Goal: Information Seeking & Learning: Learn about a topic

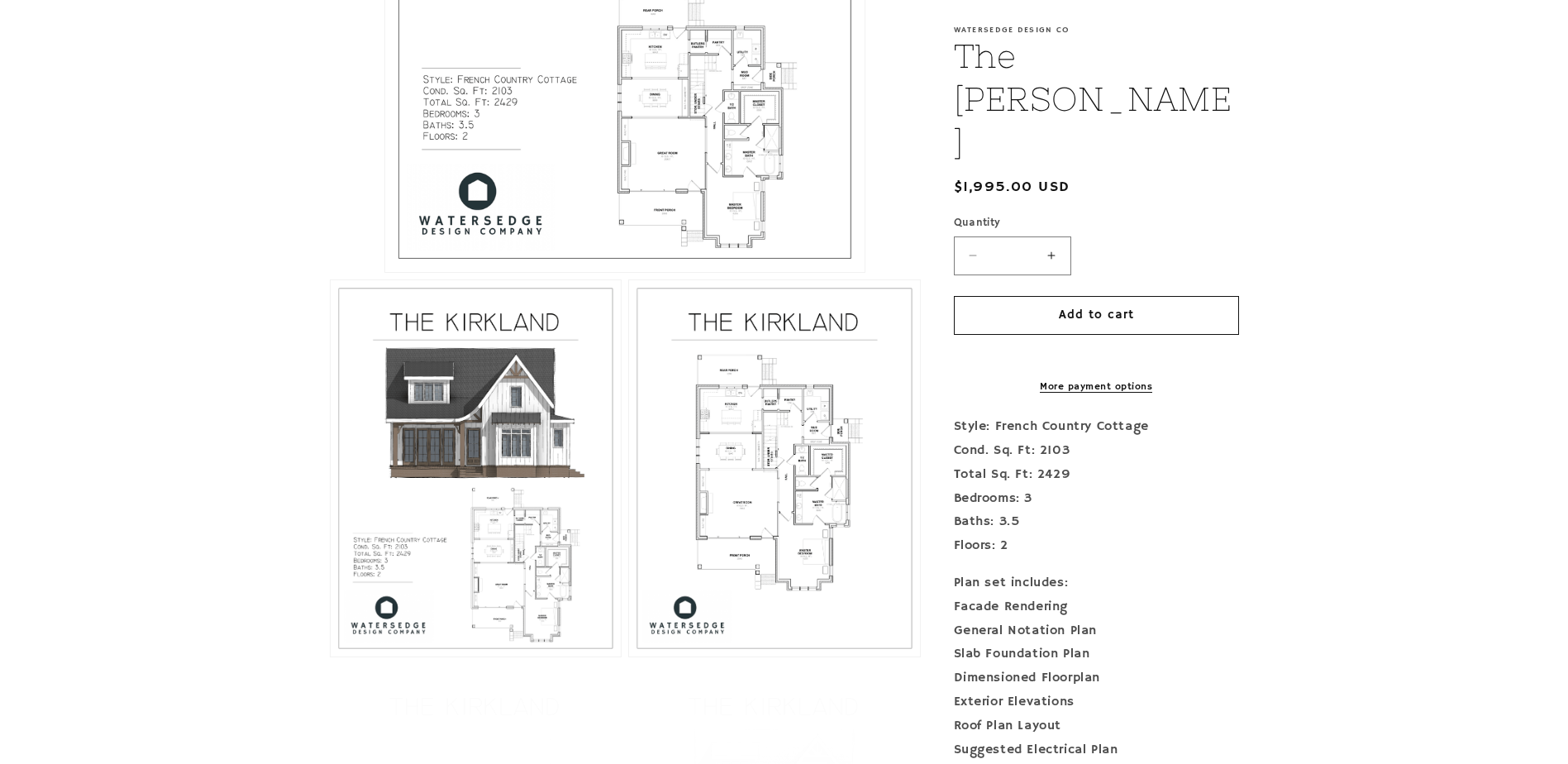
scroll to position [744, 0]
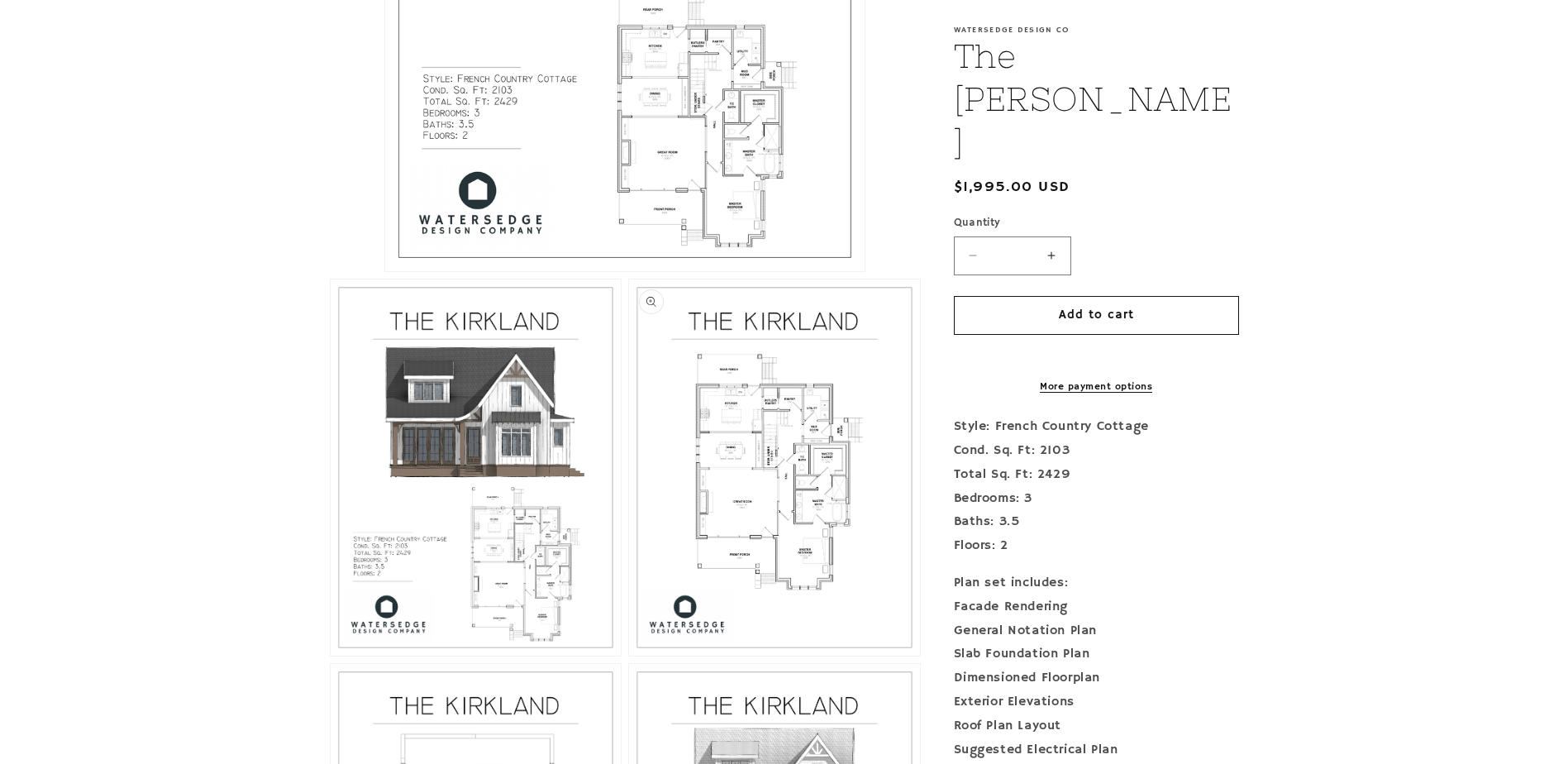
click at [629, 656] on button "Open media 3 in modal" at bounding box center [629, 656] width 0 height 0
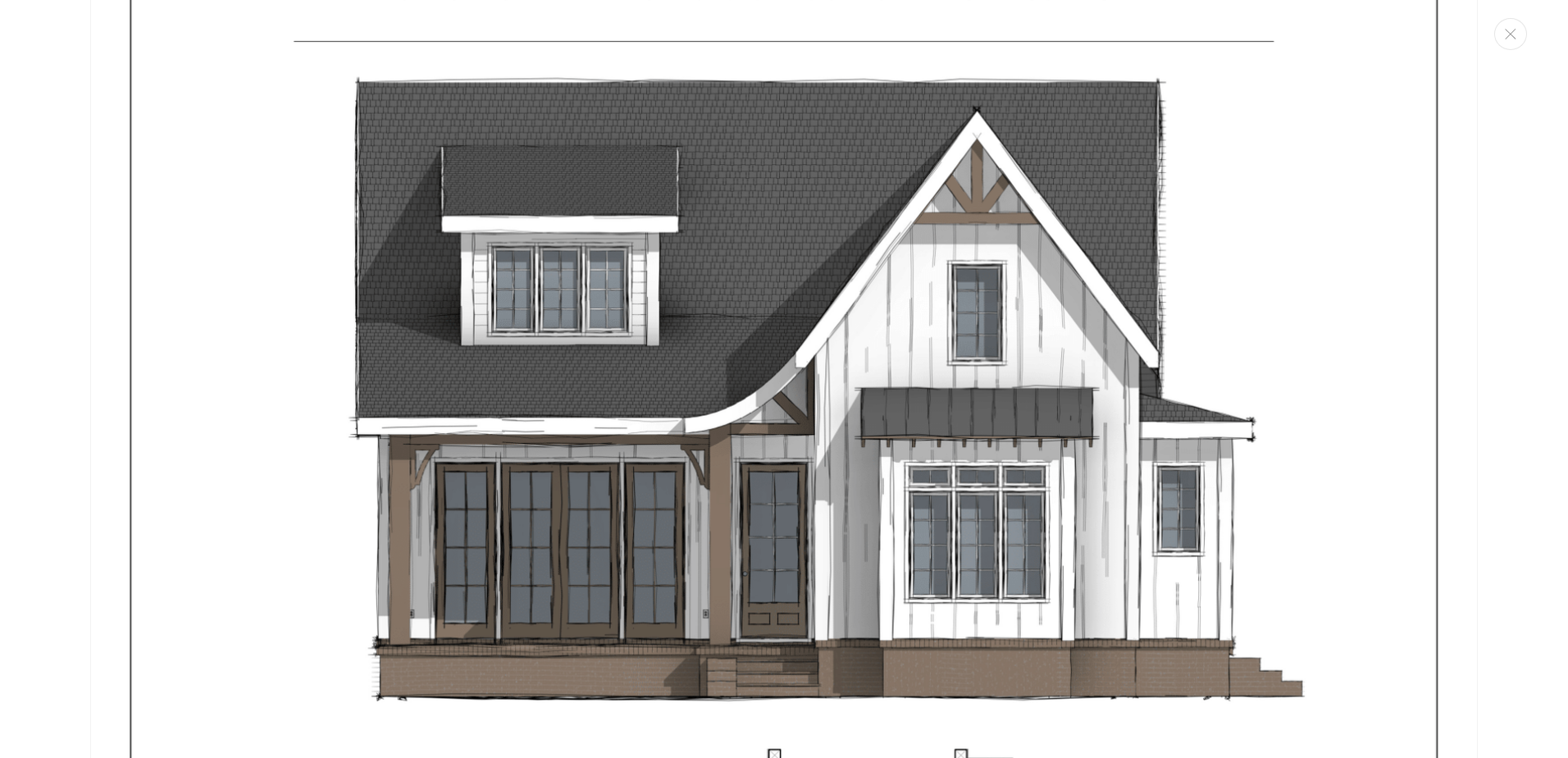
scroll to position [2124, 0]
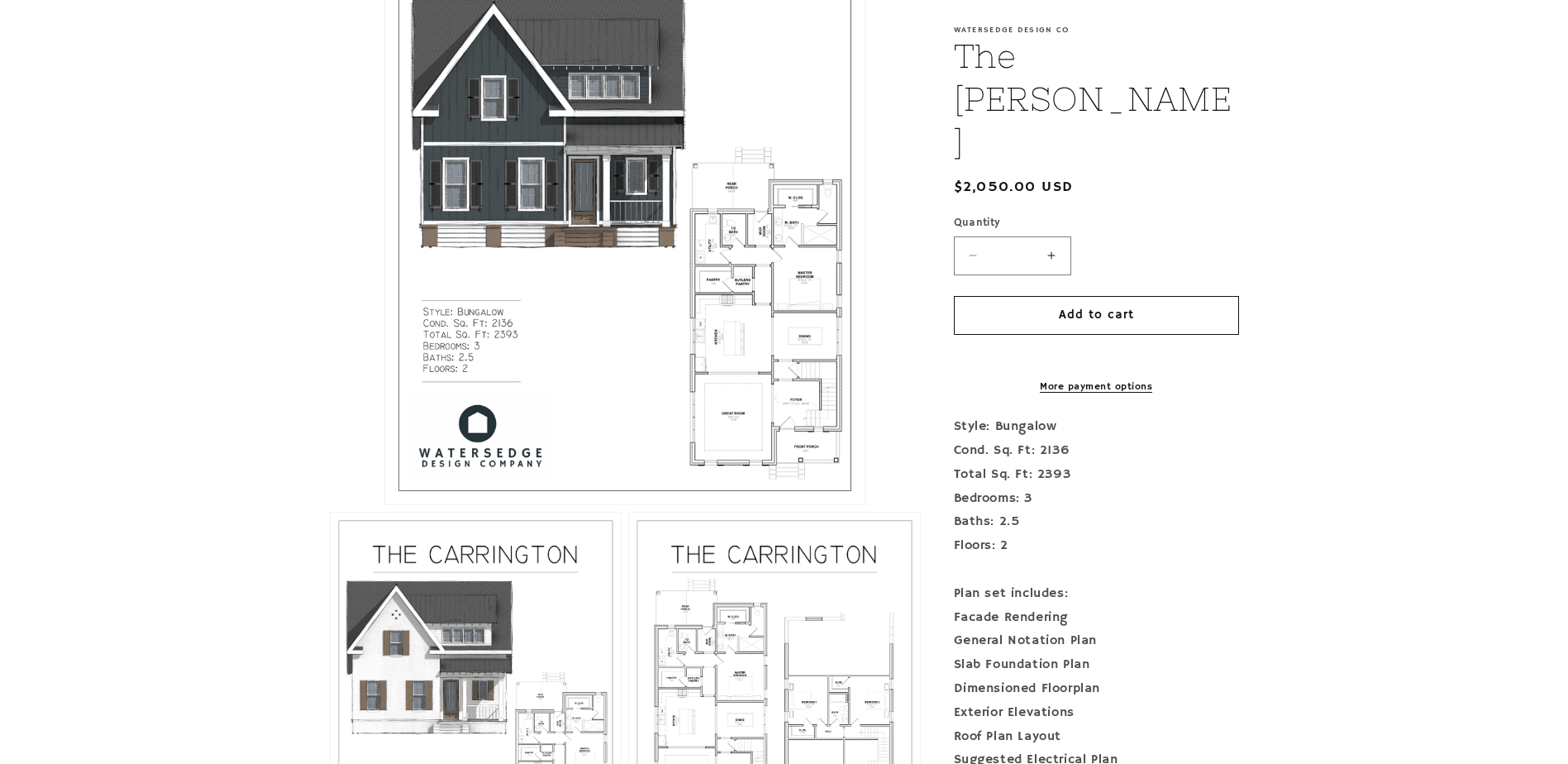
scroll to position [662, 0]
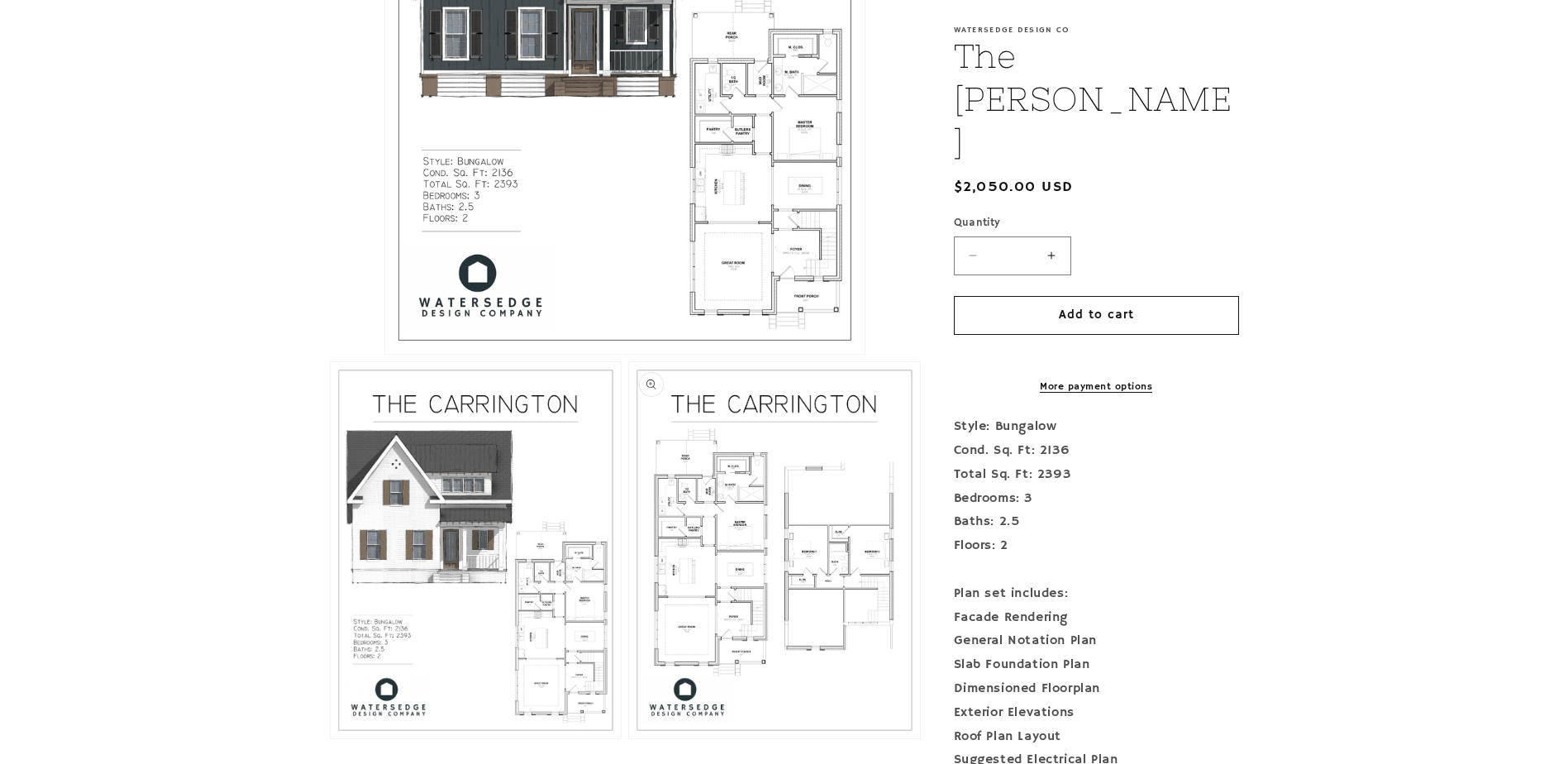
click at [629, 739] on button "Open media 3 in modal" at bounding box center [629, 739] width 0 height 0
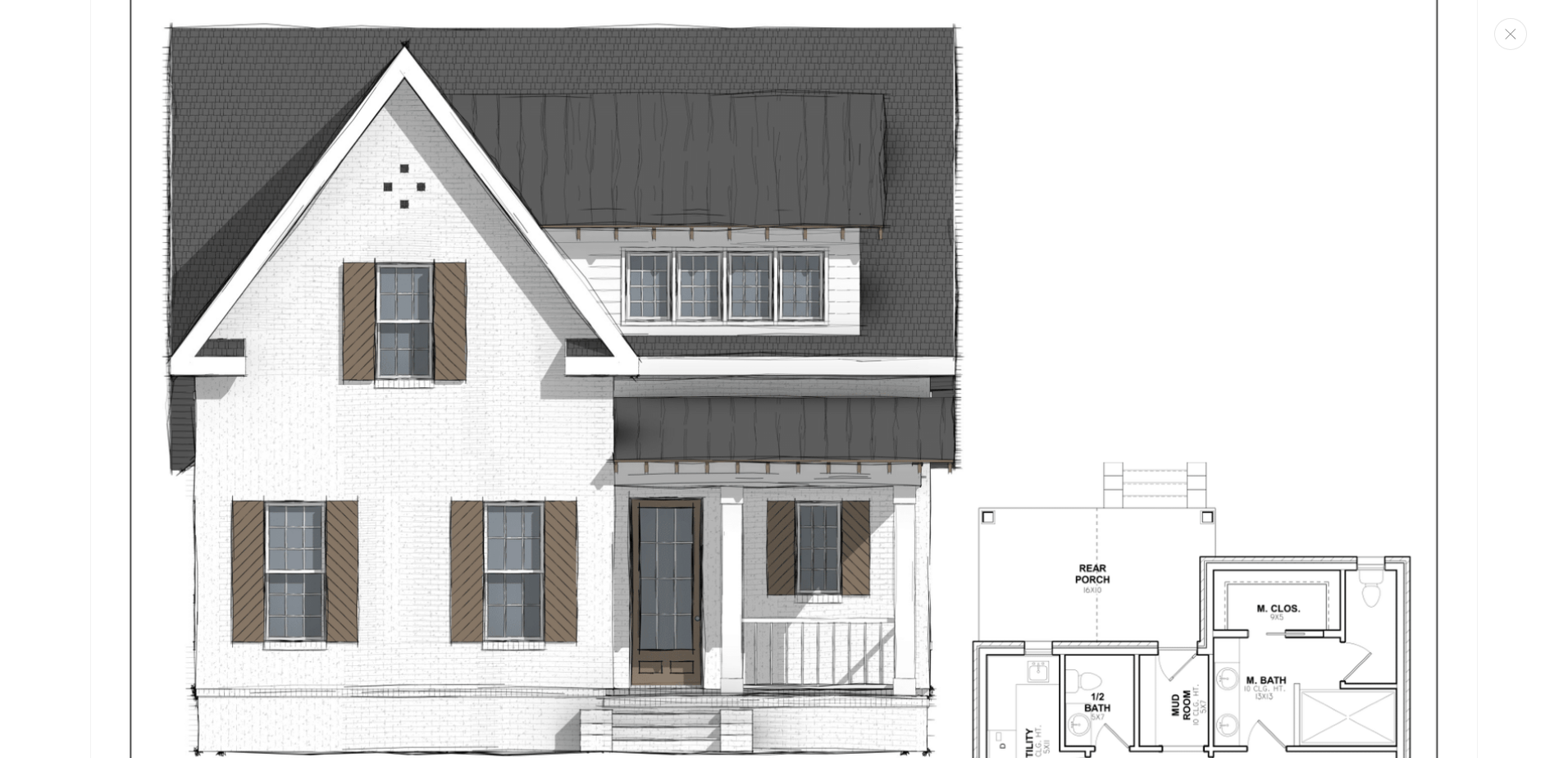
scroll to position [2124, 0]
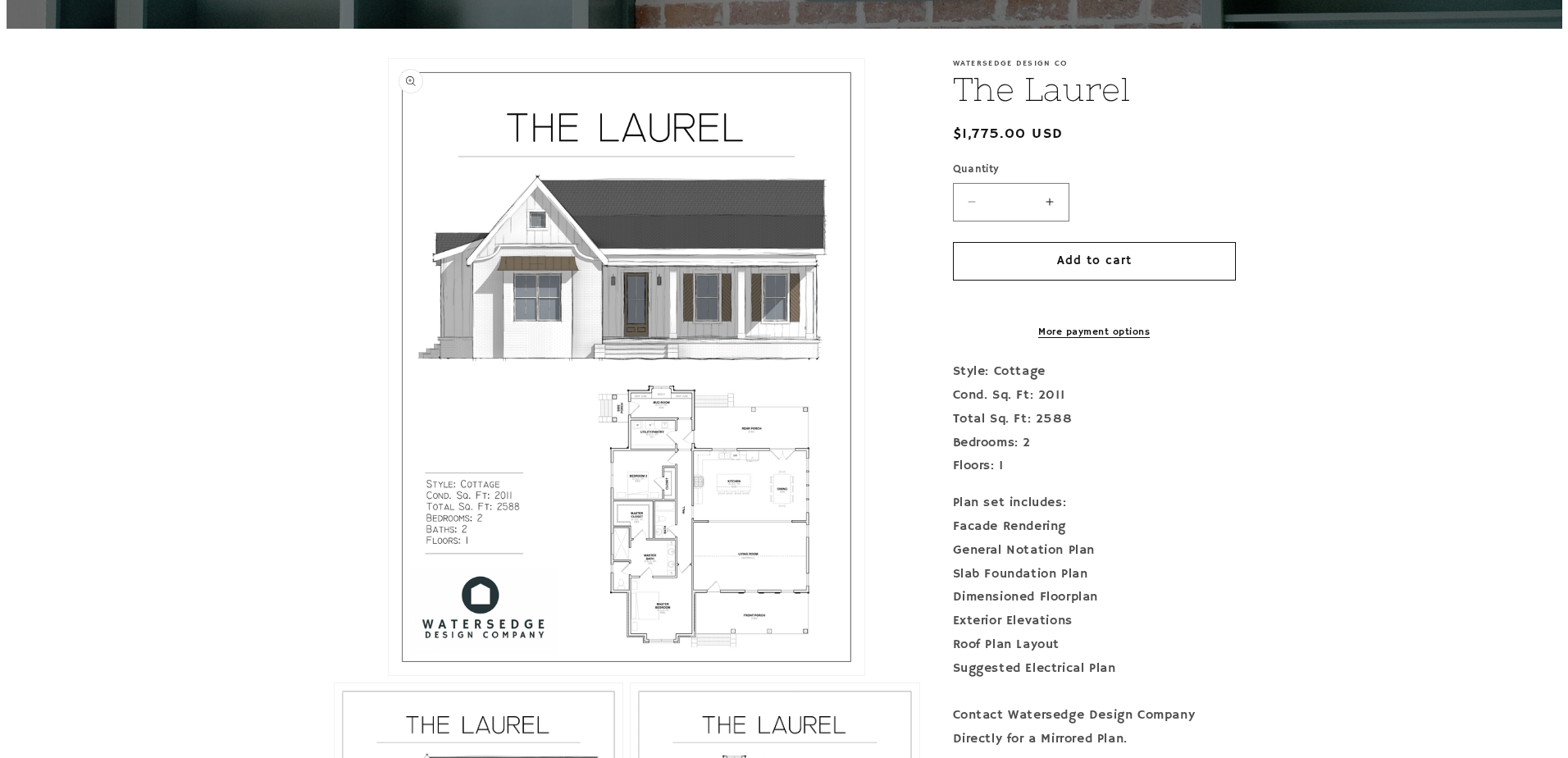
scroll to position [410, 0]
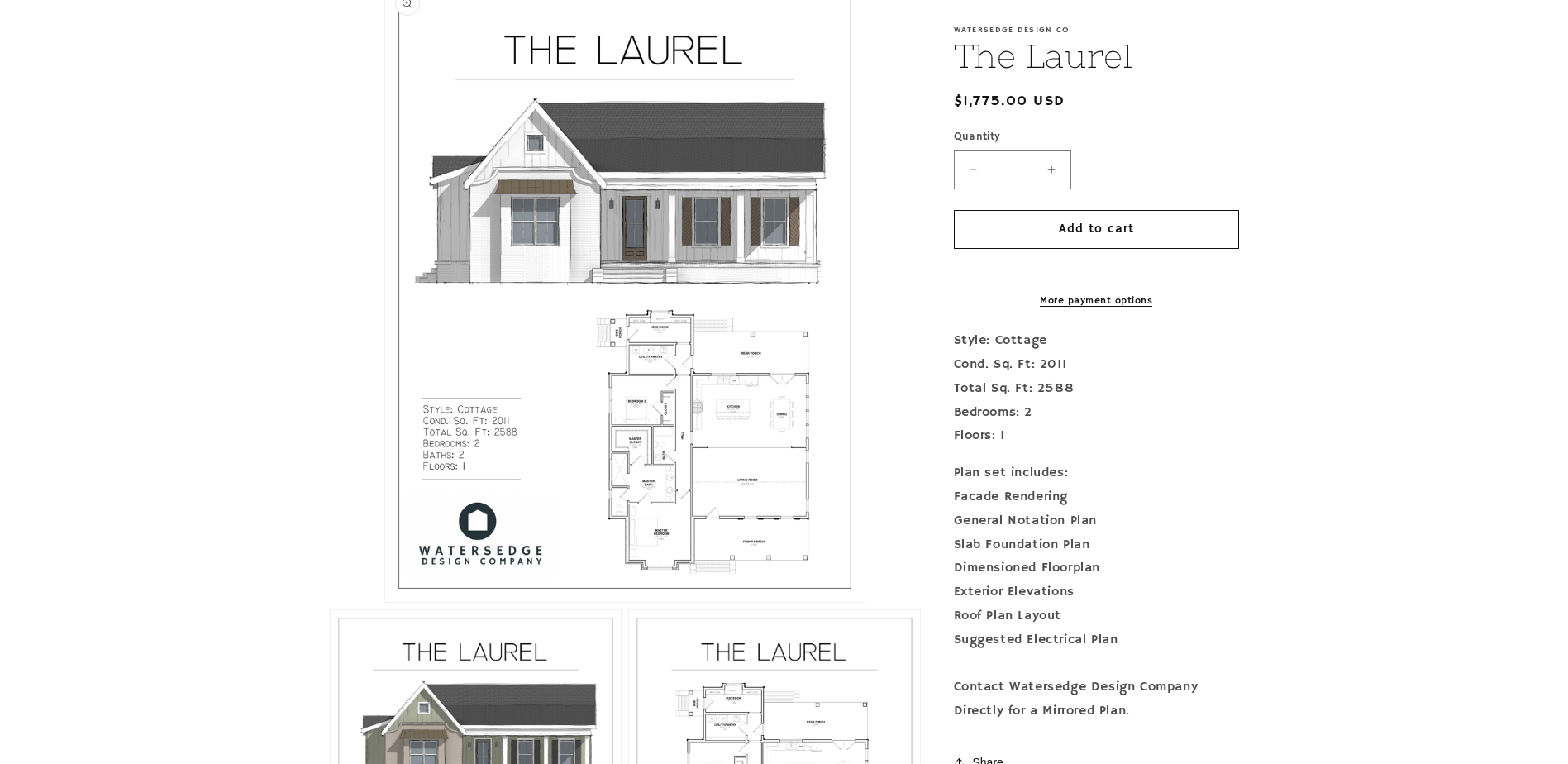
click at [385, 602] on button "Open media 1 in modal" at bounding box center [385, 602] width 0 height 0
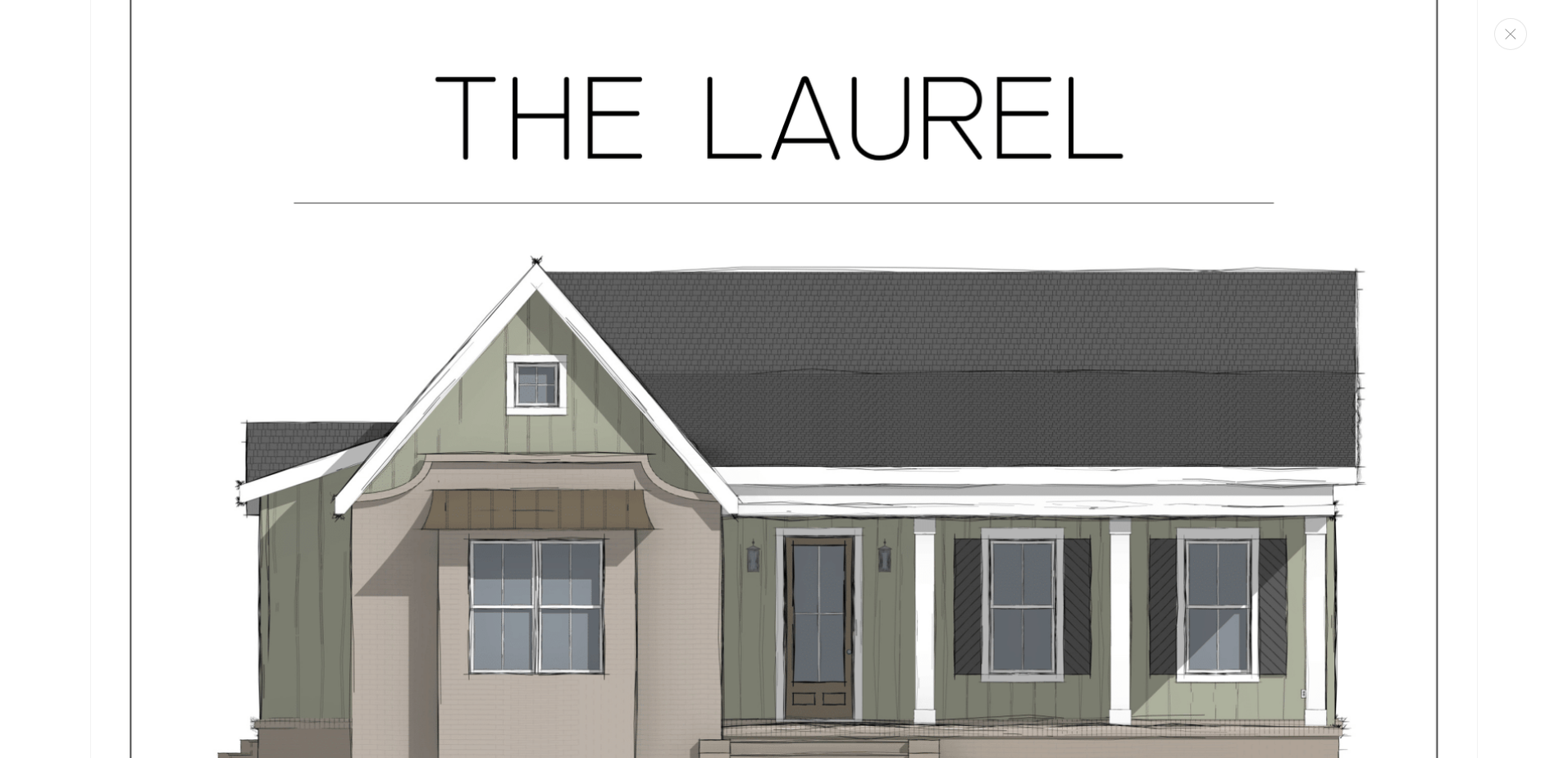
scroll to position [1970, 0]
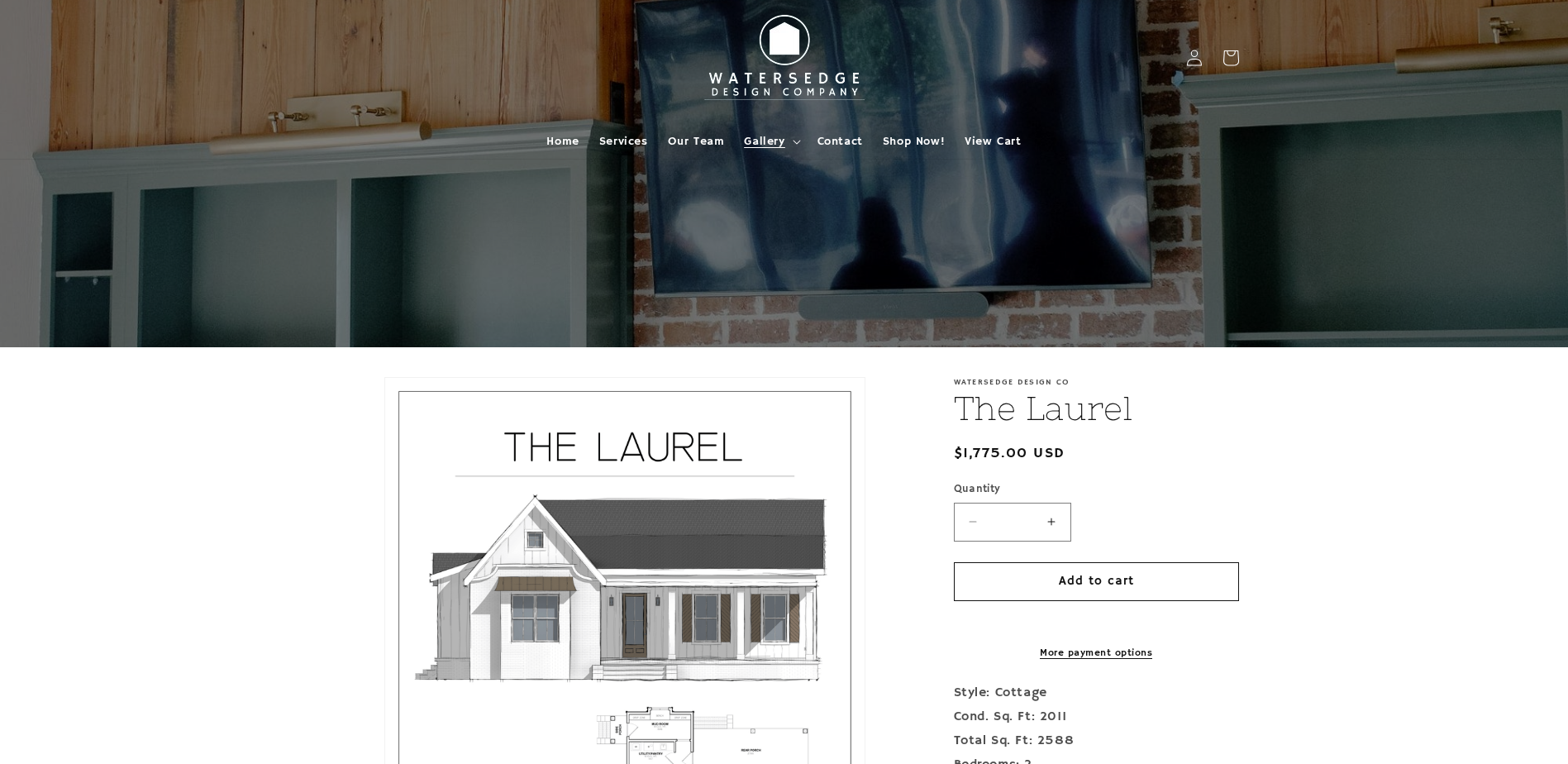
click at [763, 140] on span "Gallery" at bounding box center [764, 142] width 41 height 15
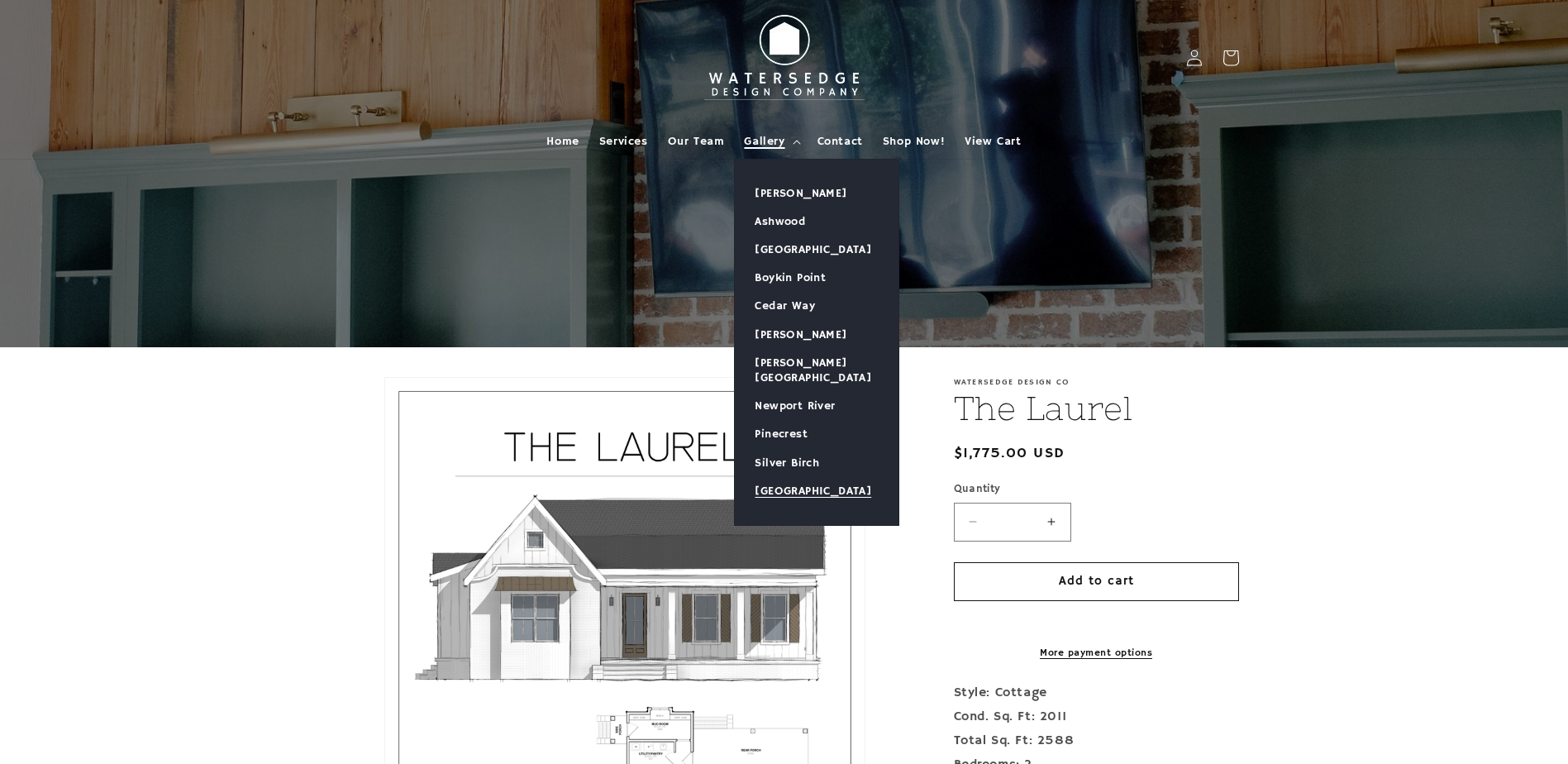
click at [813, 477] on link "[GEOGRAPHIC_DATA]" at bounding box center [817, 491] width 164 height 28
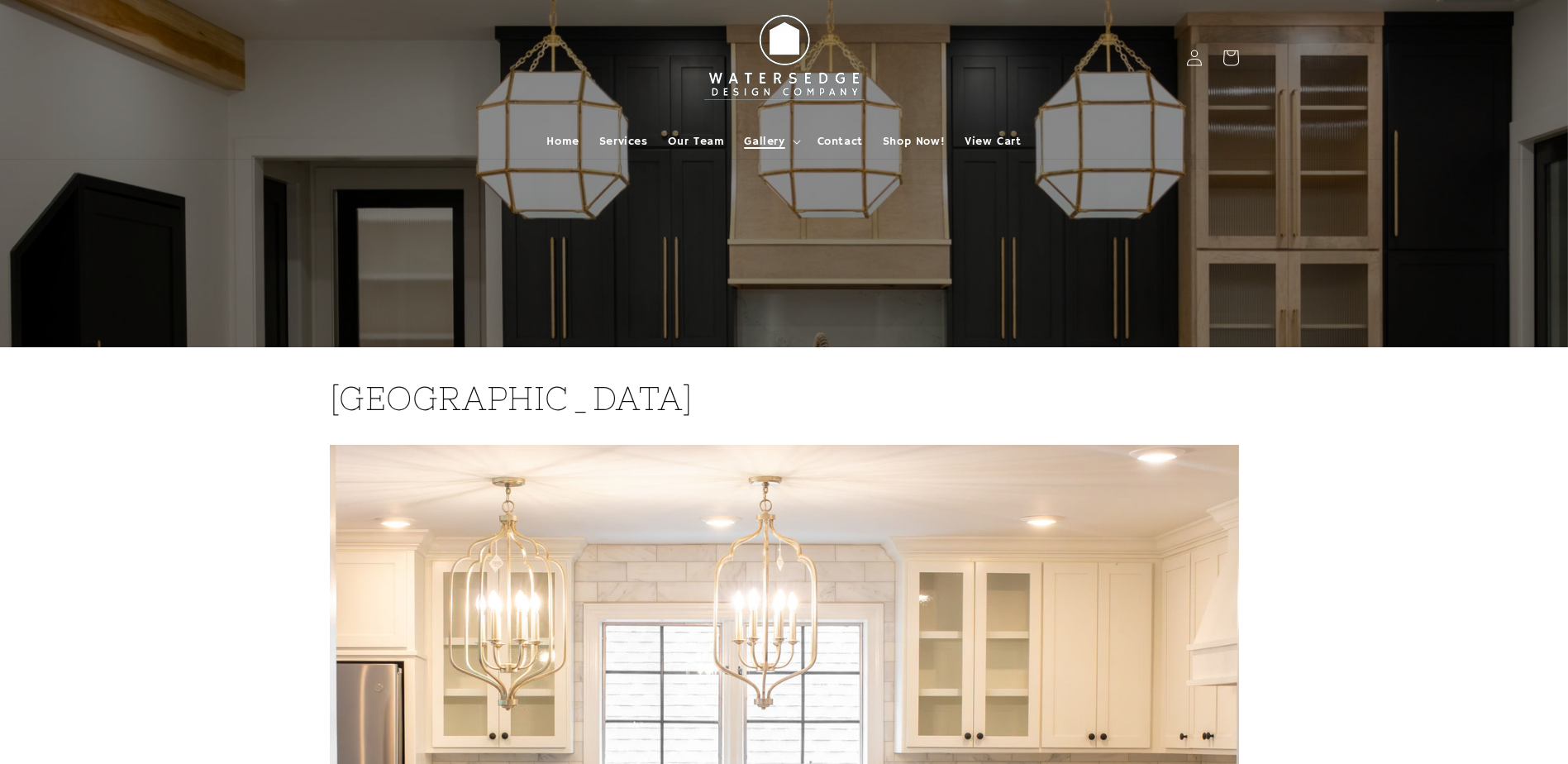
click at [766, 143] on span "Gallery" at bounding box center [764, 142] width 41 height 15
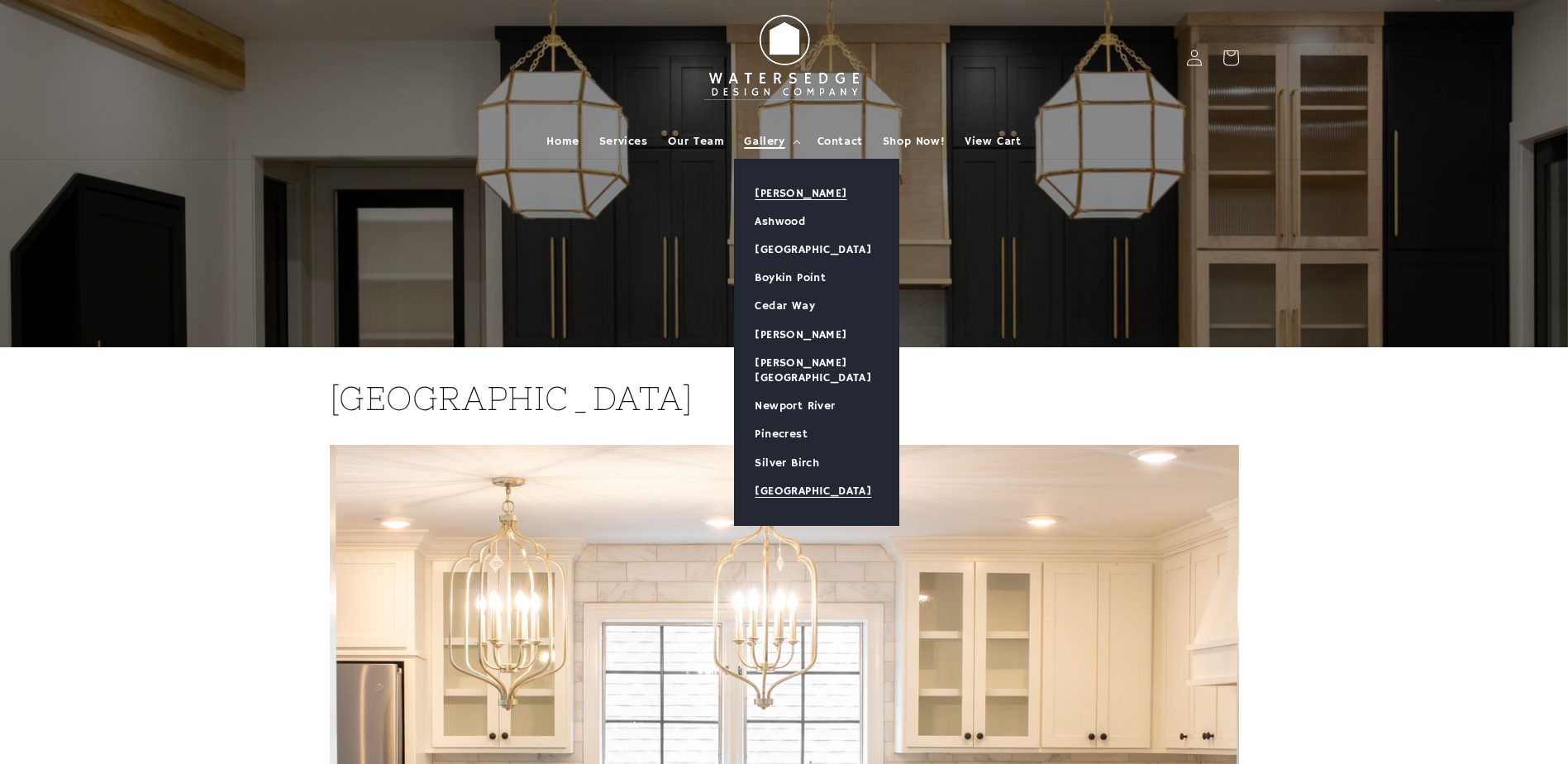
click at [783, 188] on link "[PERSON_NAME]" at bounding box center [817, 194] width 164 height 28
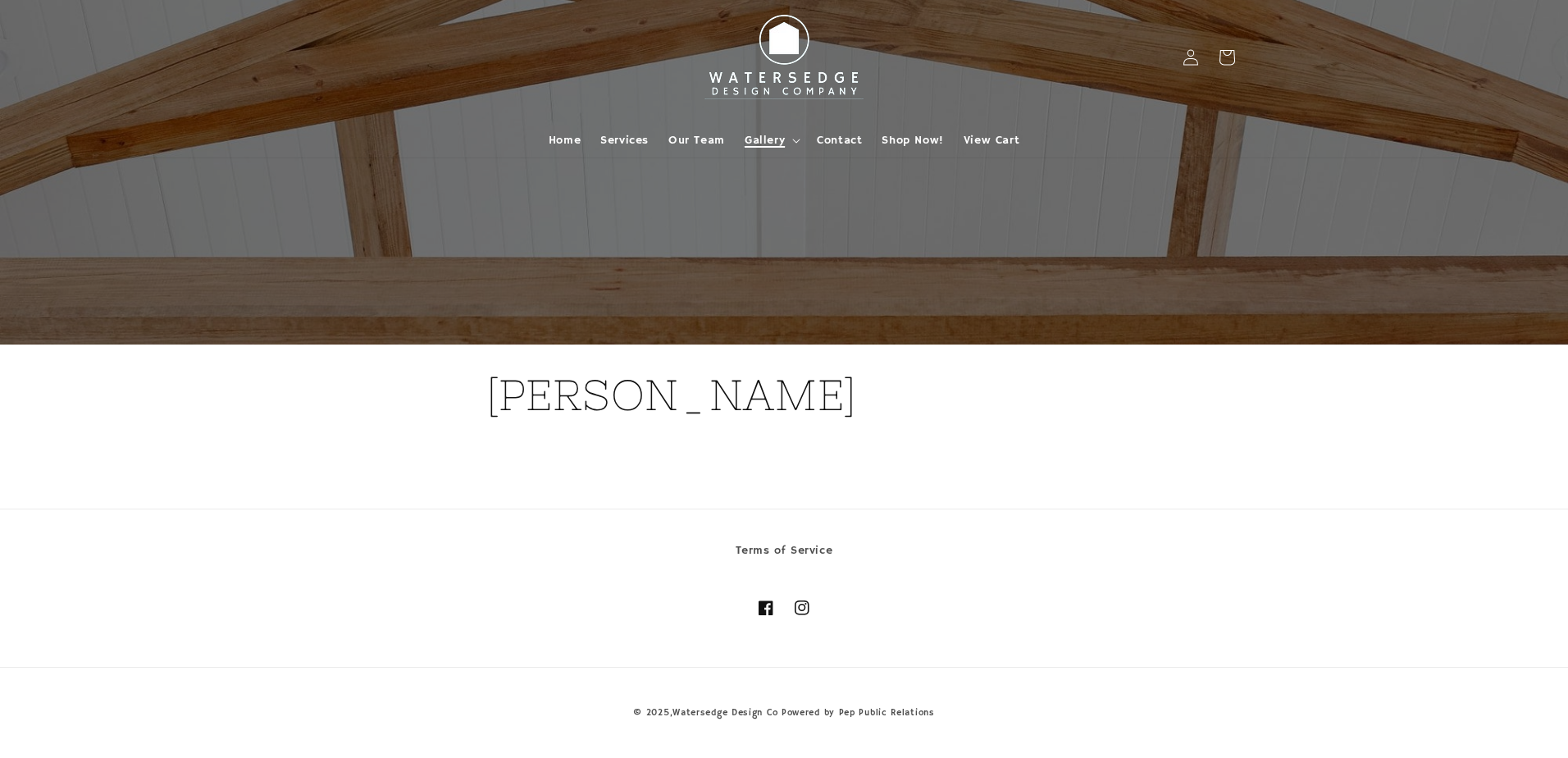
click at [771, 141] on span "Gallery" at bounding box center [765, 141] width 41 height 15
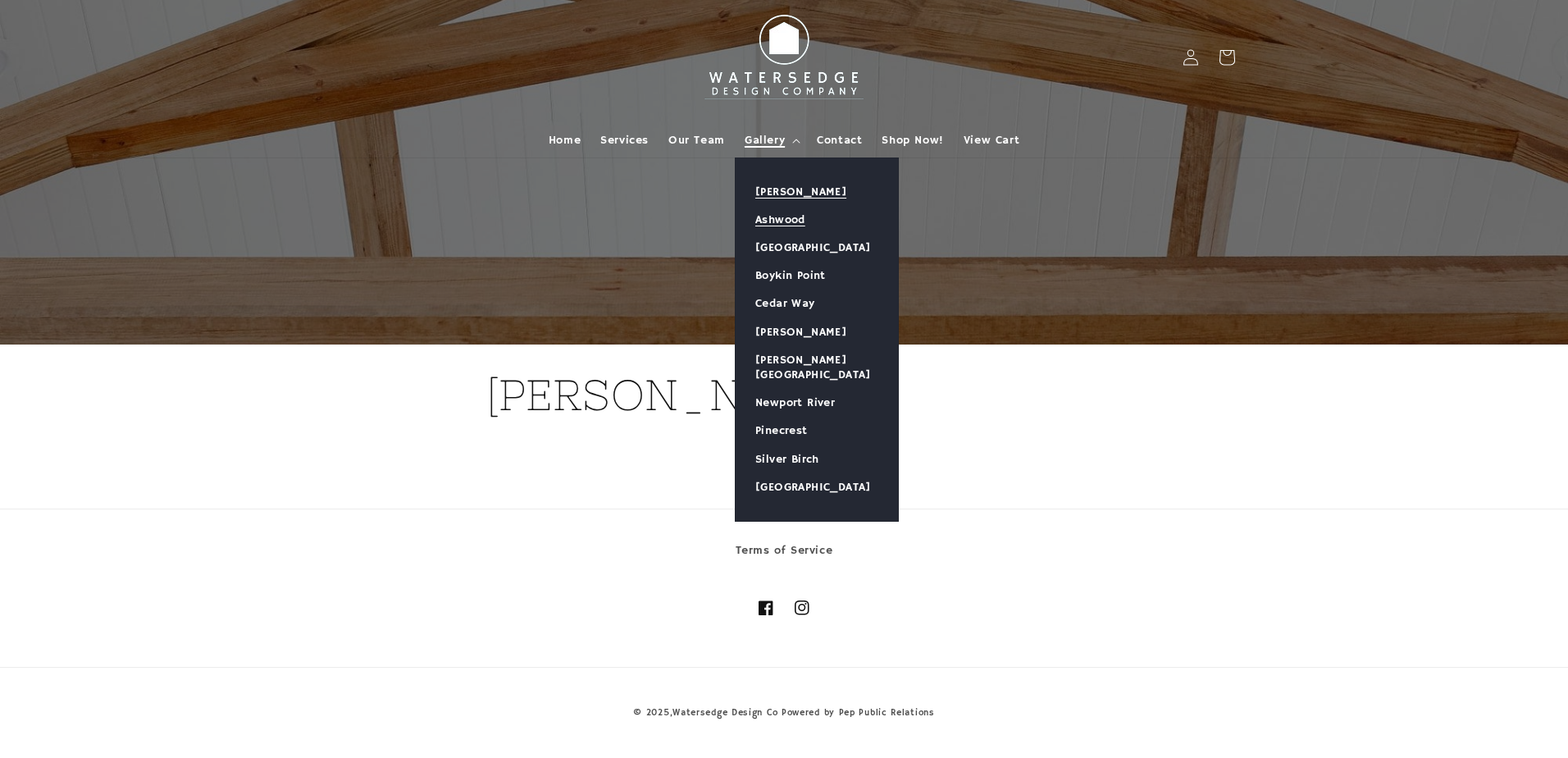
click at [778, 214] on link "Ashwood" at bounding box center [817, 220] width 163 height 28
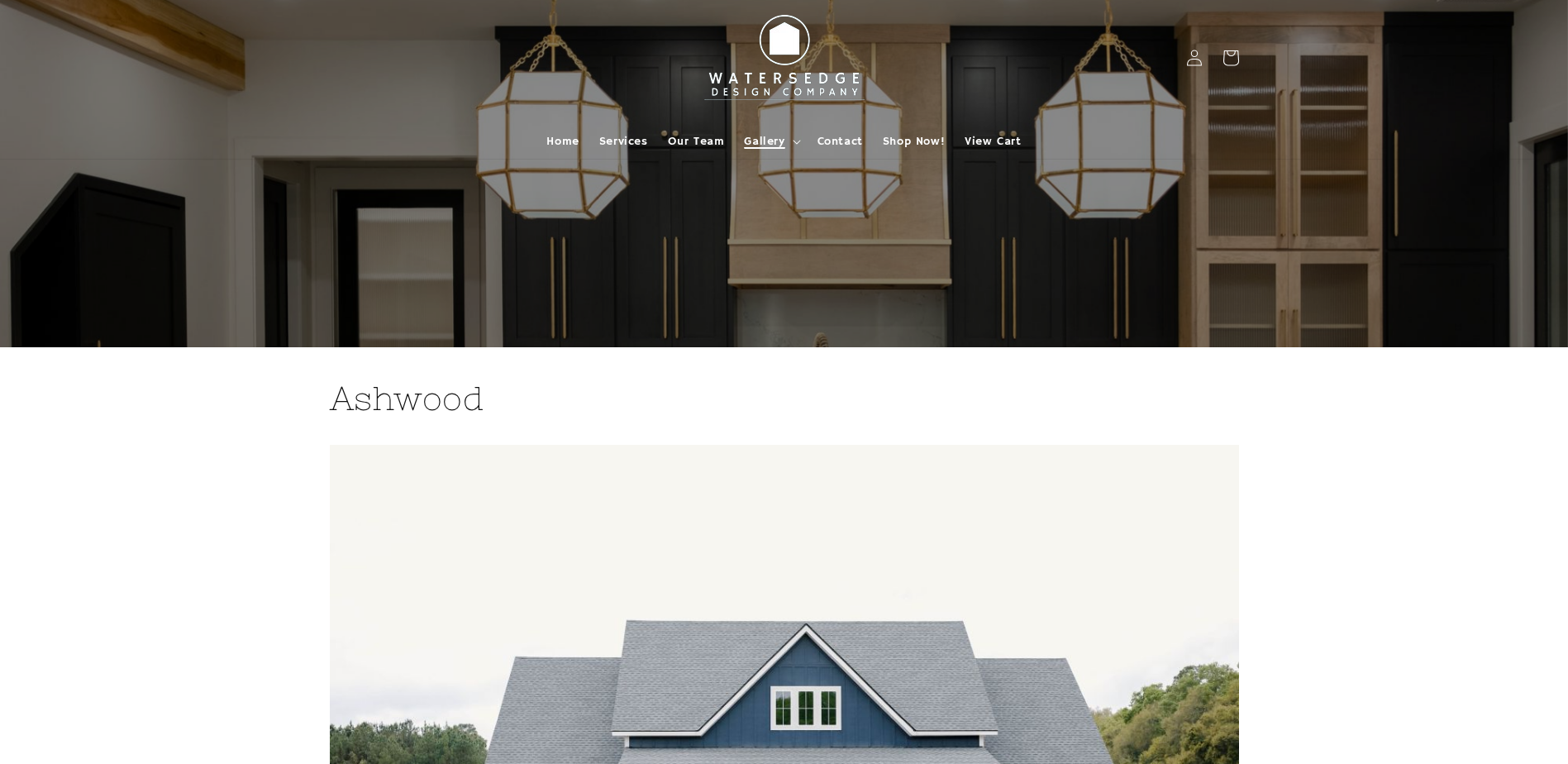
click at [772, 139] on span "Gallery" at bounding box center [764, 142] width 41 height 15
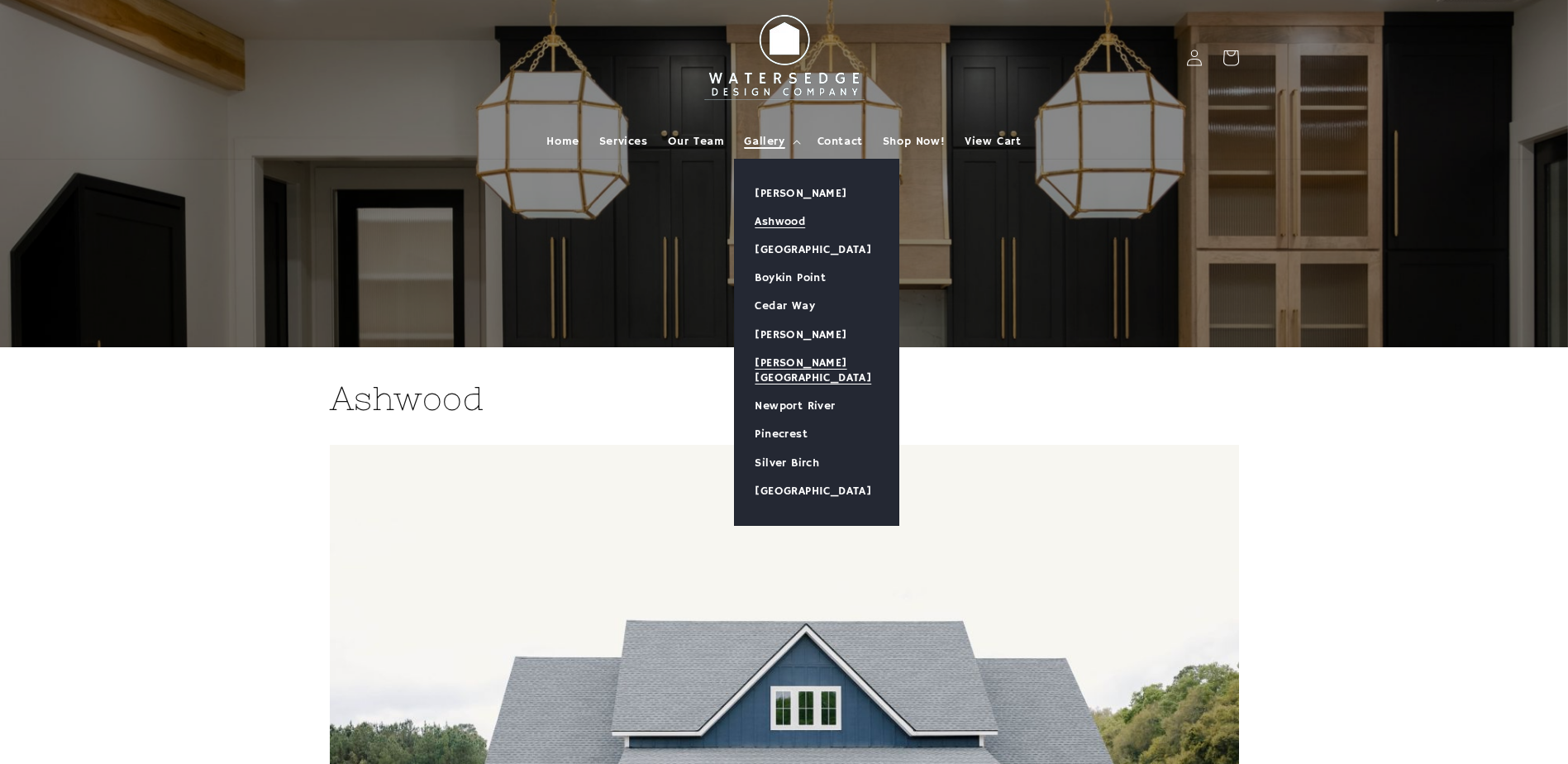
click at [795, 354] on link "[PERSON_NAME][GEOGRAPHIC_DATA]" at bounding box center [817, 371] width 164 height 43
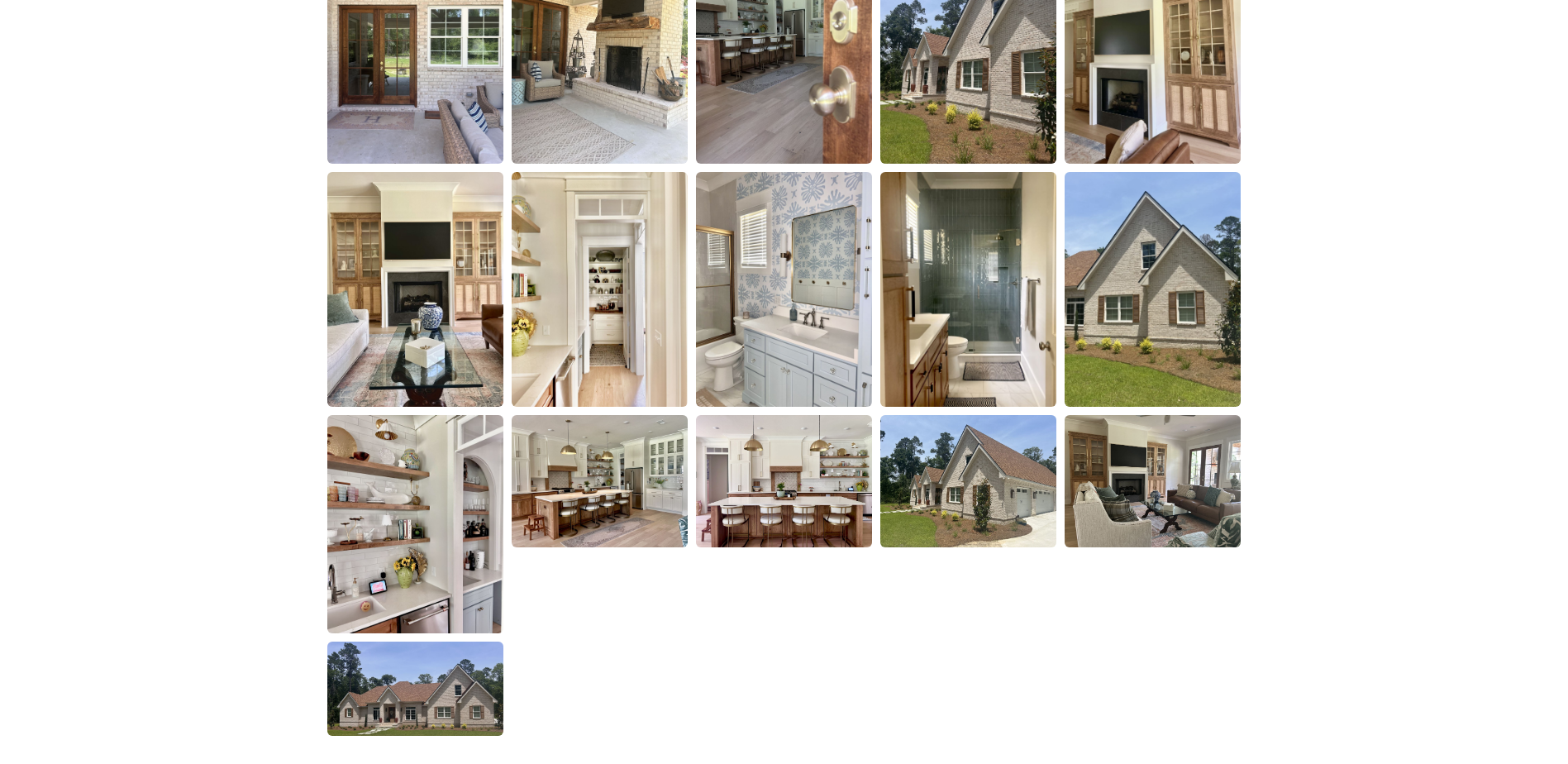
scroll to position [2481, 0]
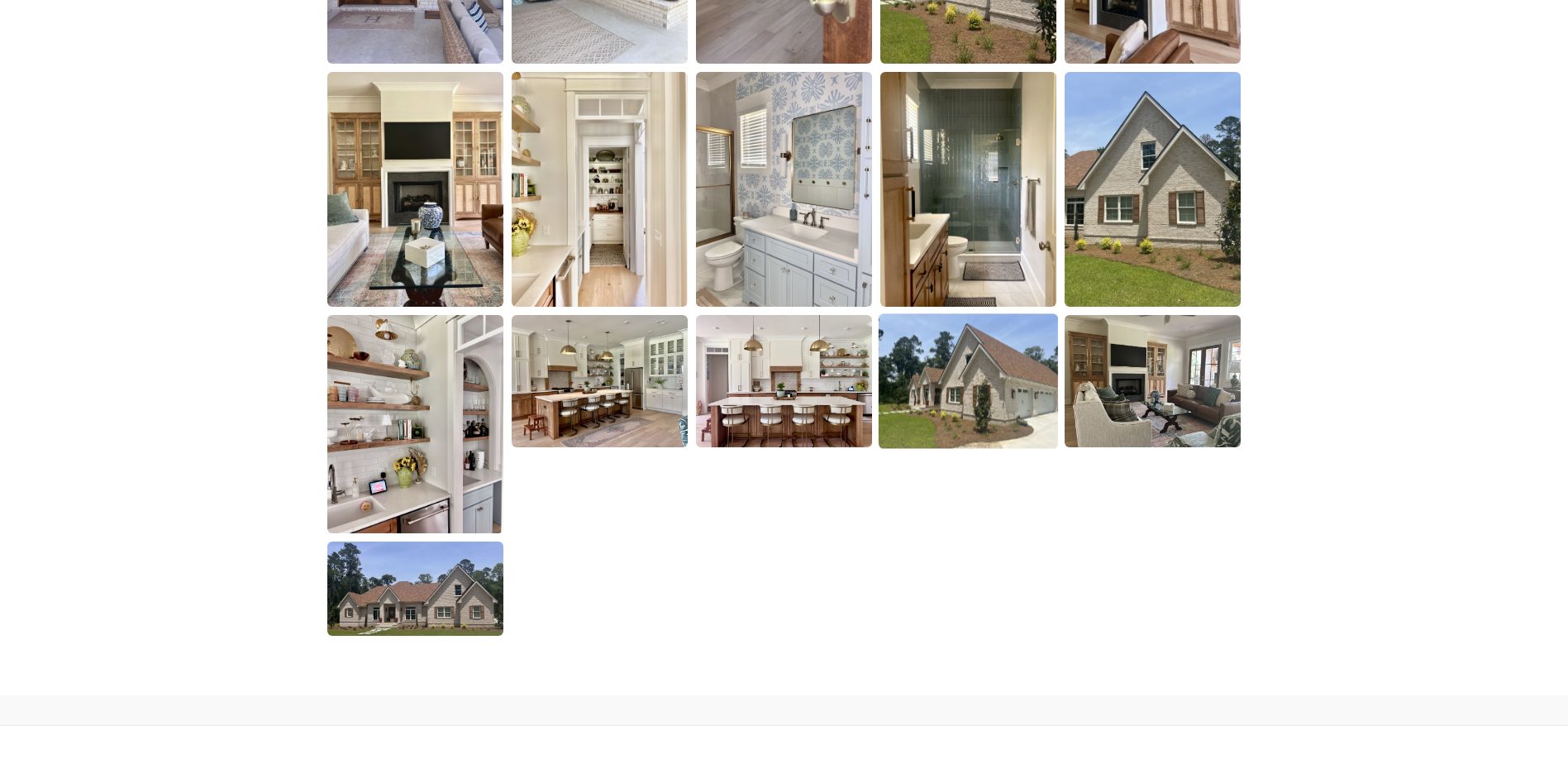
click at [955, 365] on img at bounding box center [968, 381] width 180 height 135
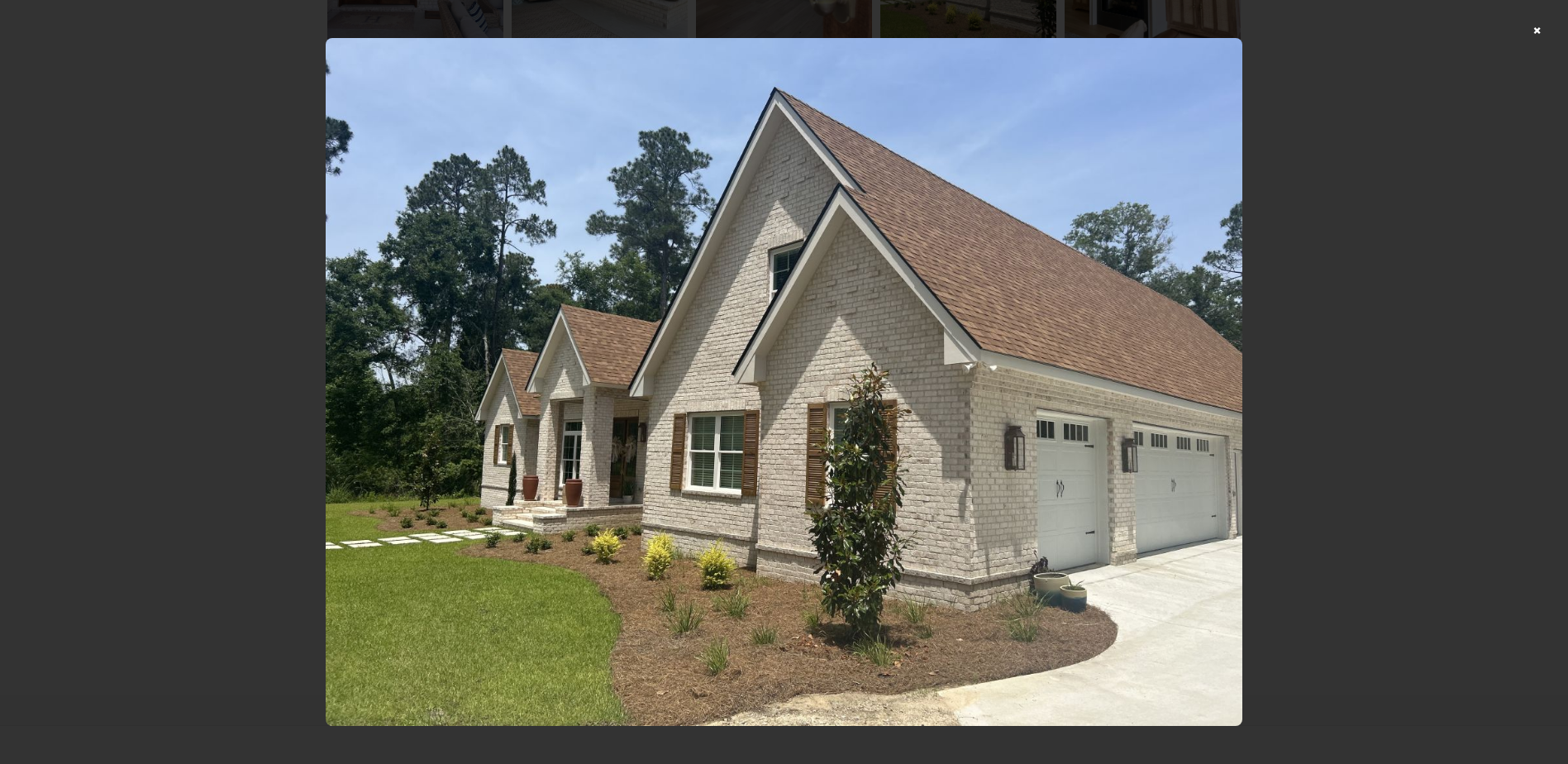
click at [1379, 246] on div at bounding box center [784, 382] width 1568 height 764
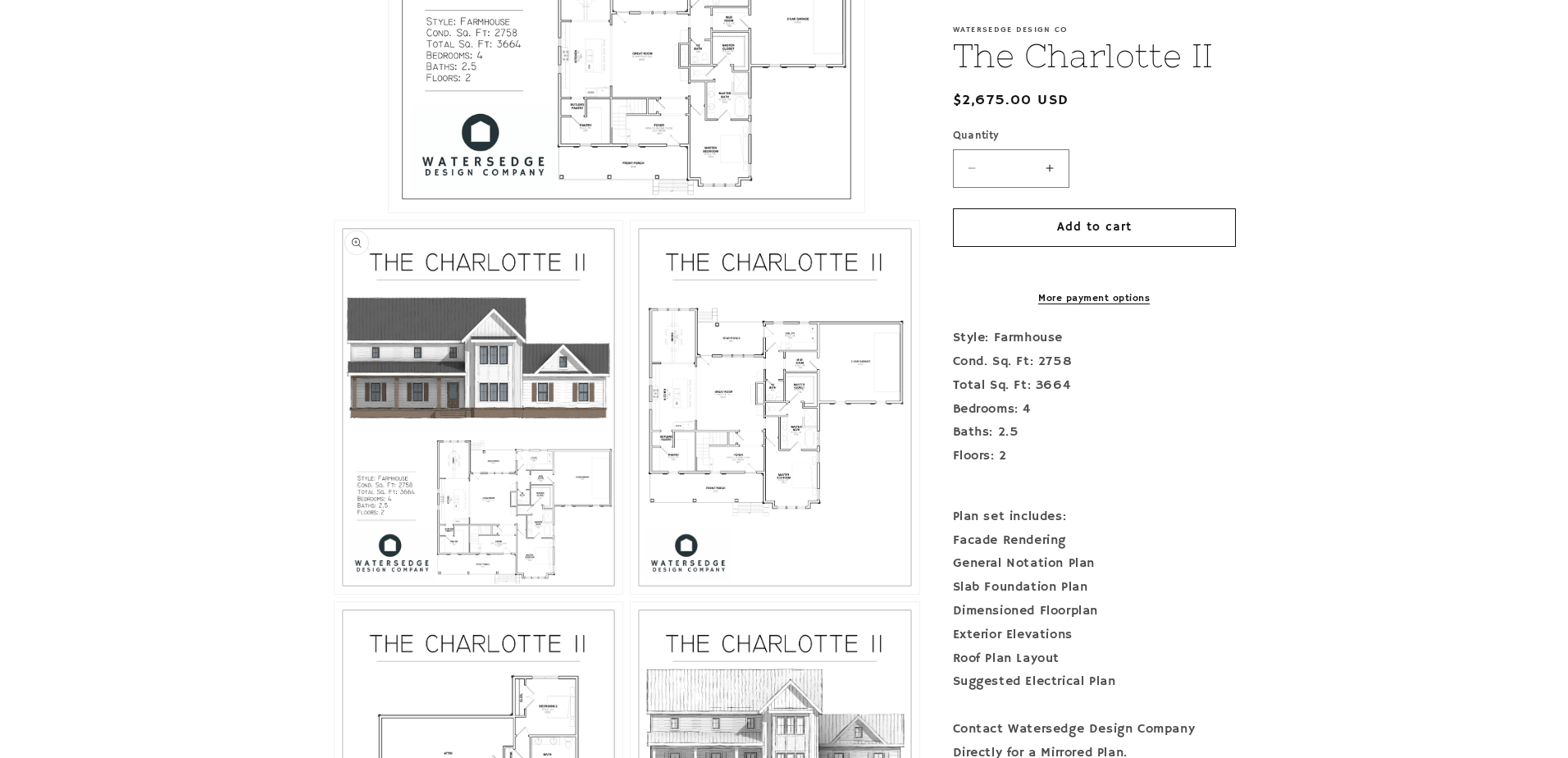
scroll to position [821, 0]
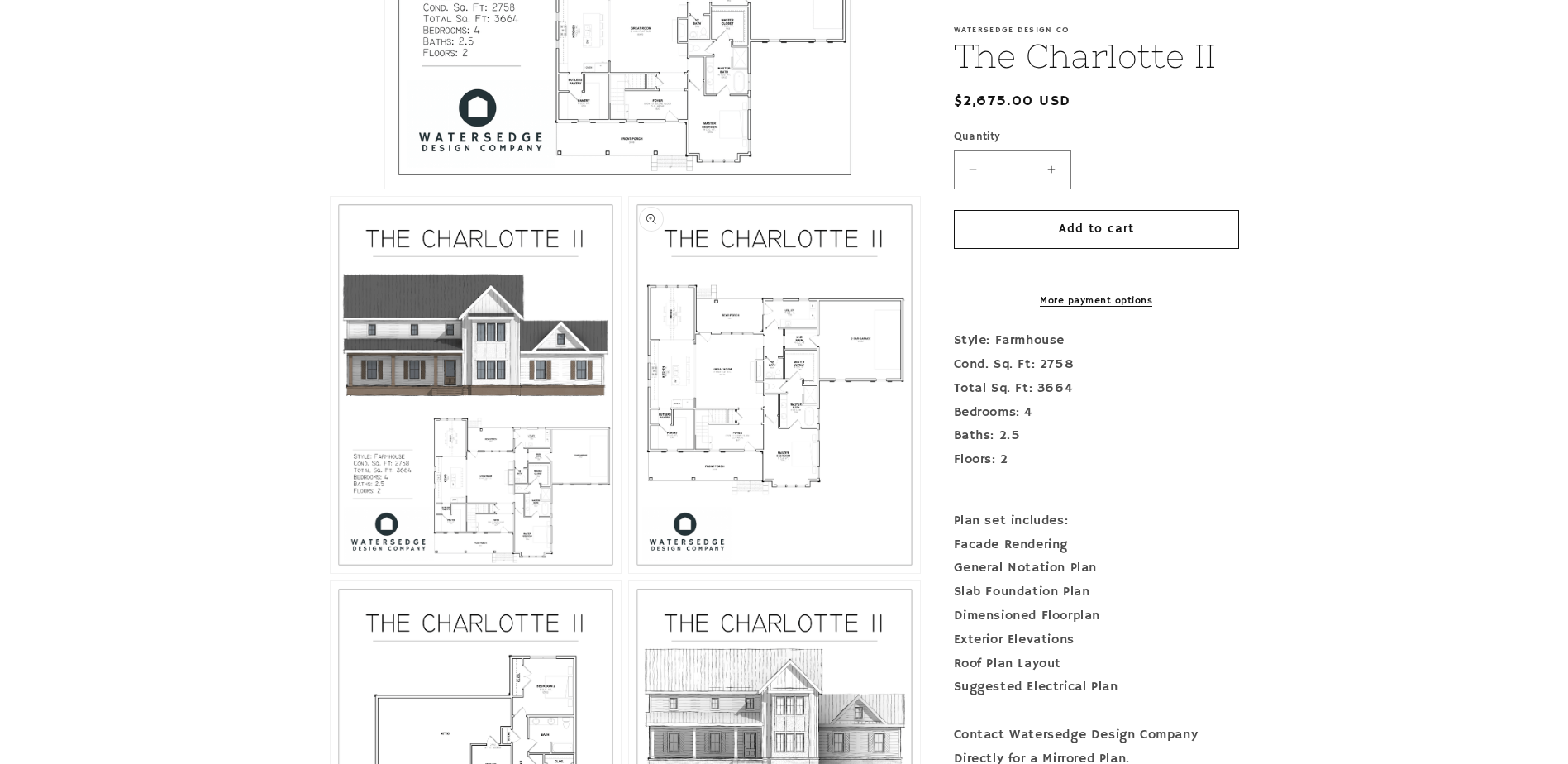
click at [629, 573] on button "Open media 3 in modal" at bounding box center [629, 573] width 0 height 0
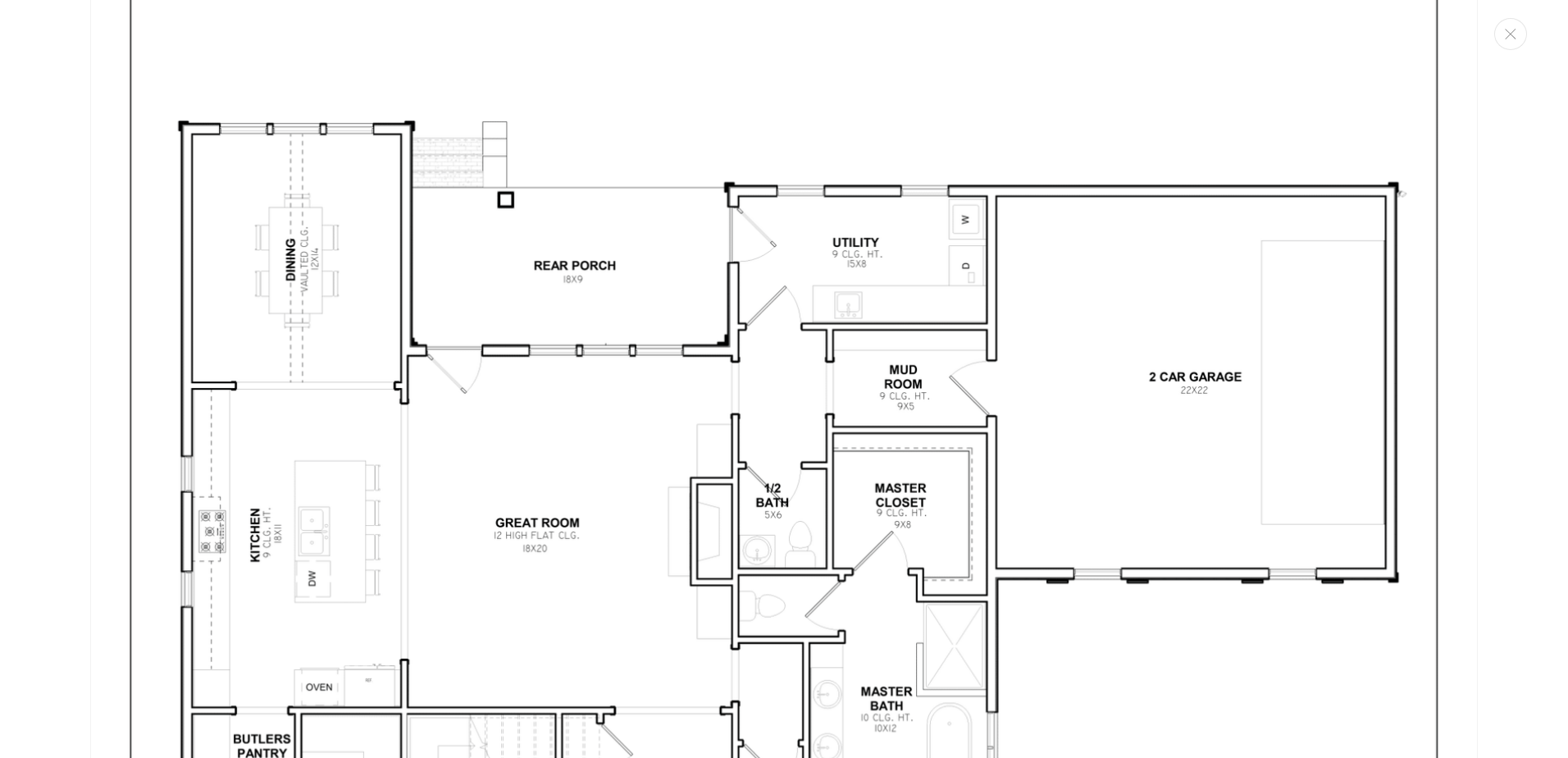
scroll to position [3931, 0]
